Goal: Check status

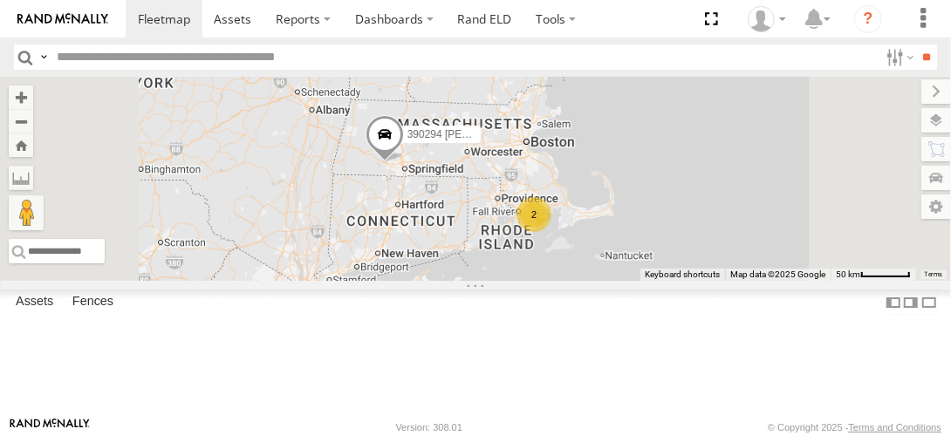
click at [404, 162] on span at bounding box center [385, 138] width 38 height 47
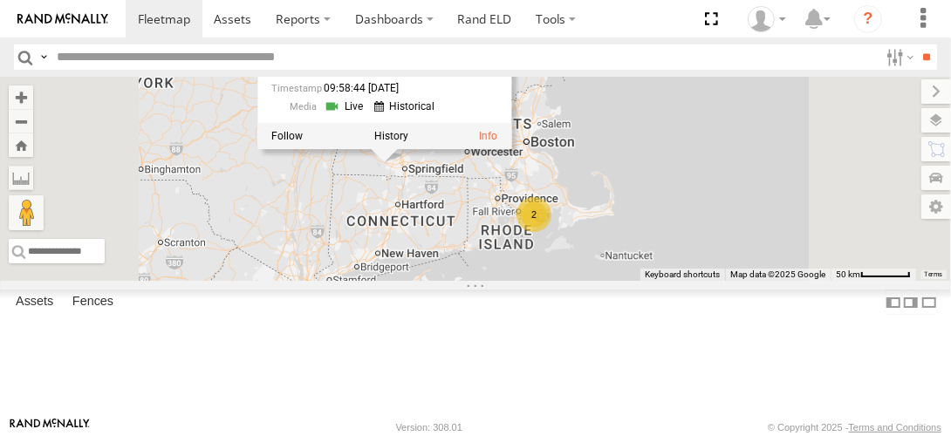
click at [368, 115] on link at bounding box center [346, 107] width 45 height 17
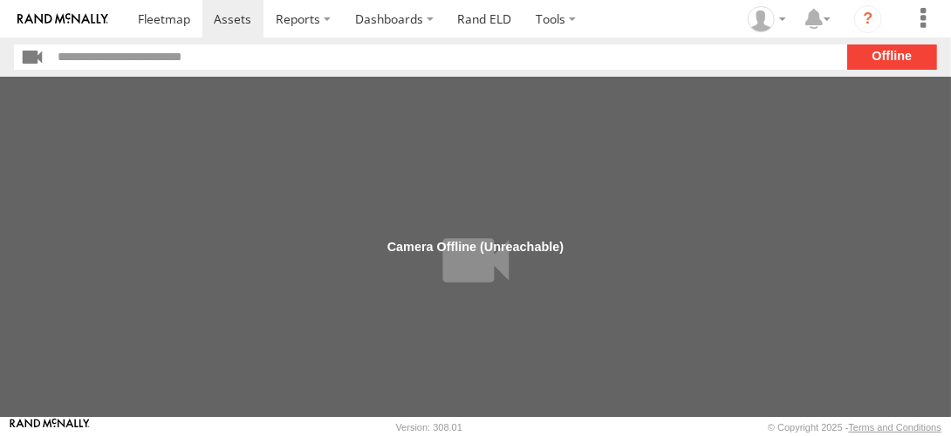
click at [421, 126] on main at bounding box center [475, 247] width 951 height 340
